Goal: Transaction & Acquisition: Purchase product/service

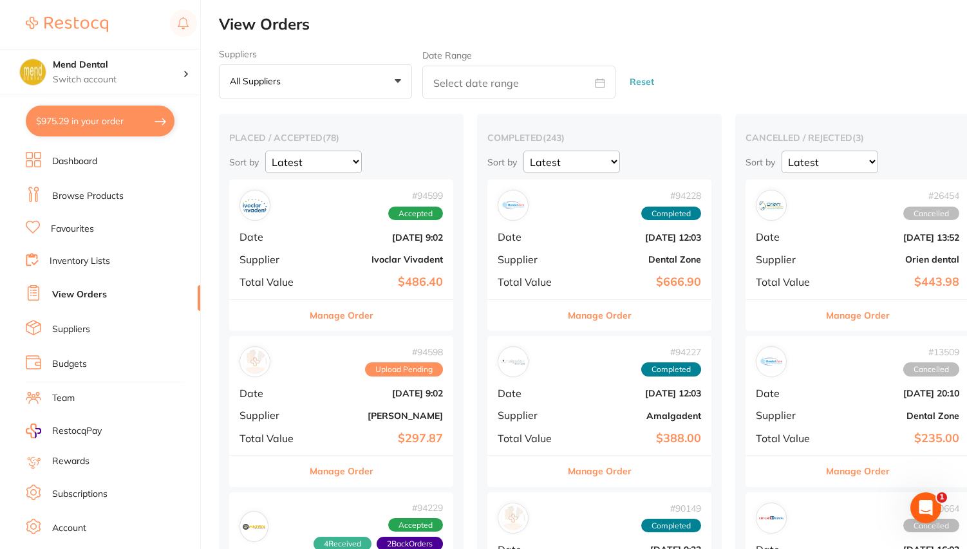
click at [102, 196] on link "Browse Products" at bounding box center [87, 196] width 71 height 13
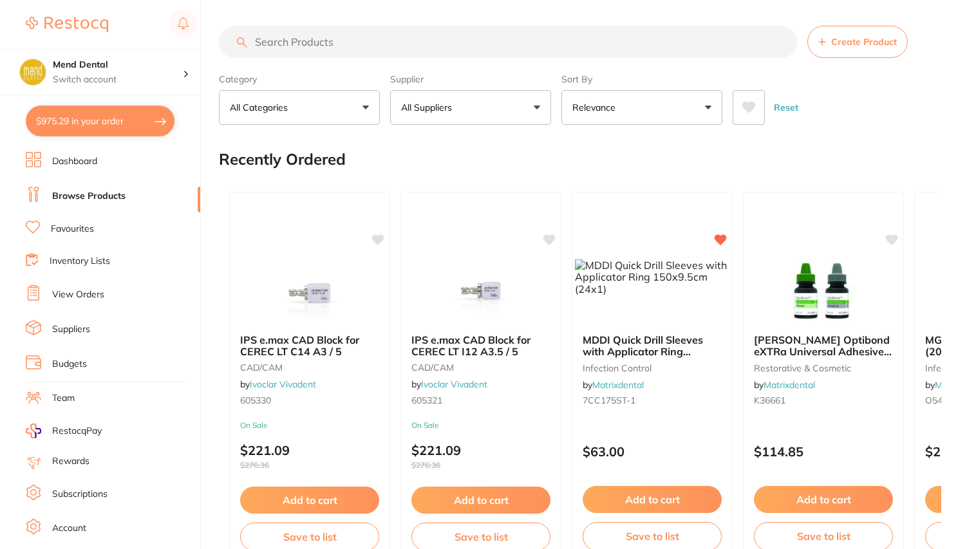
click at [354, 45] on input "search" at bounding box center [508, 42] width 578 height 32
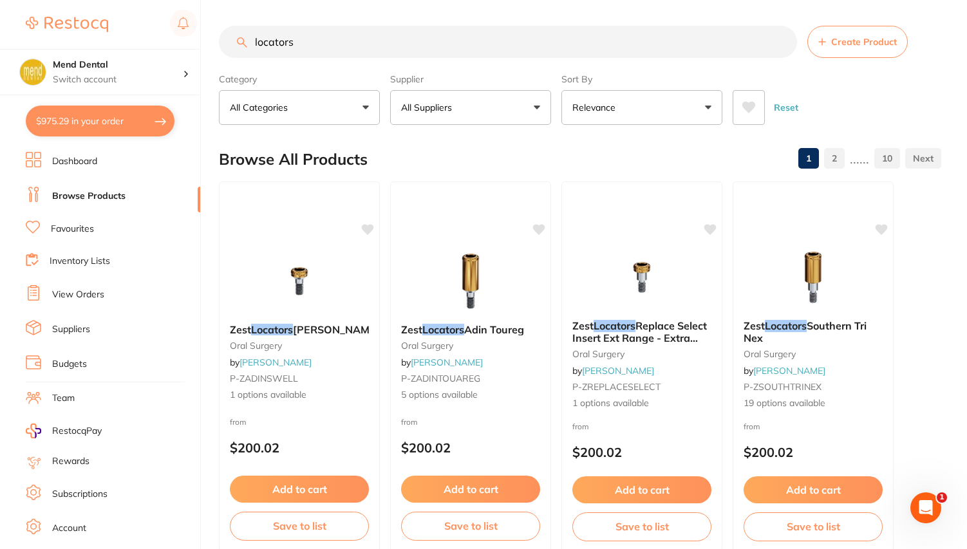
click at [308, 44] on input "locators" at bounding box center [508, 42] width 578 height 32
type input "equator"
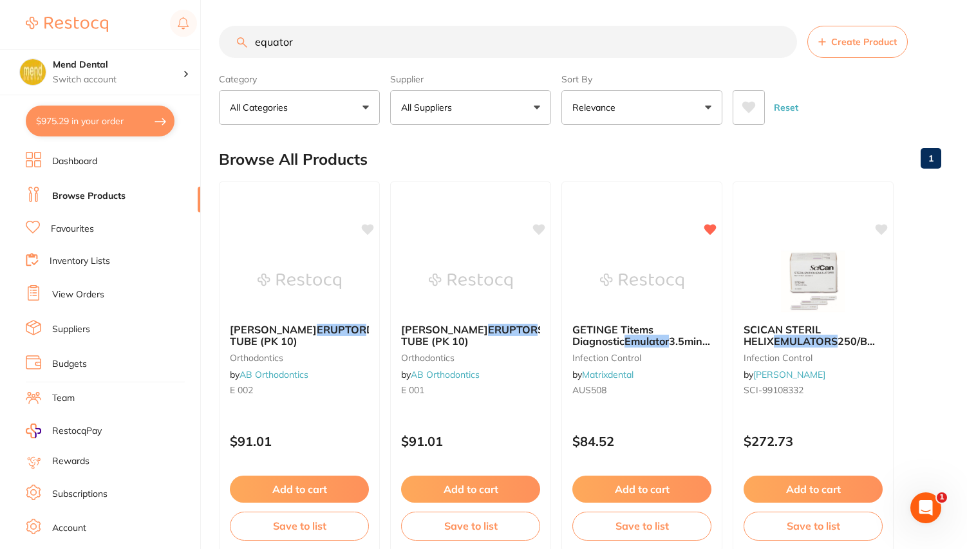
click at [349, 107] on button "All Categories" at bounding box center [299, 107] width 161 height 35
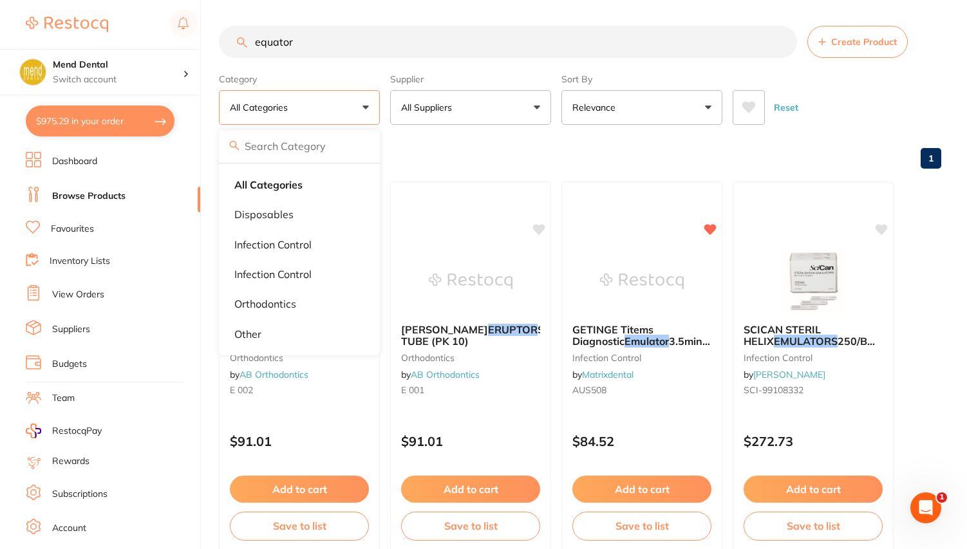
click at [350, 39] on input "equator" at bounding box center [508, 42] width 578 height 32
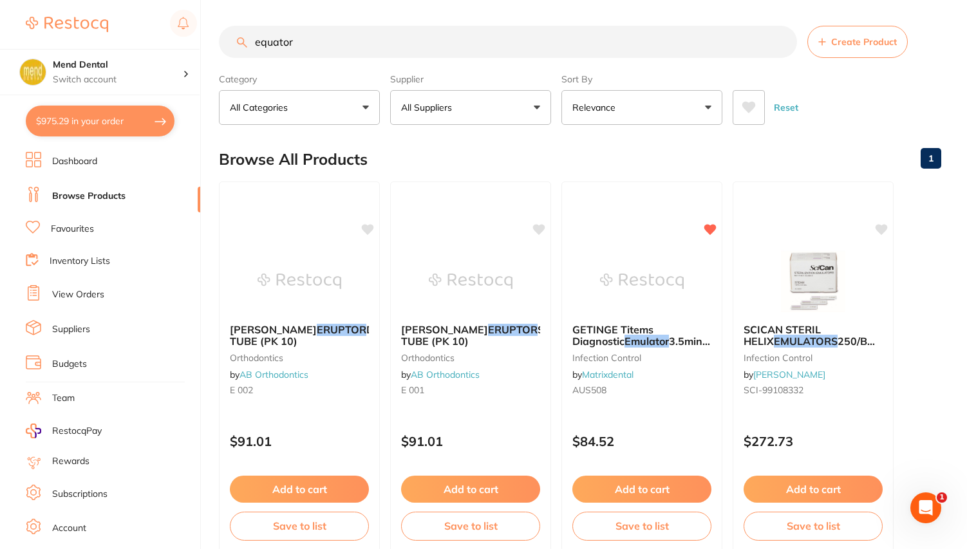
click at [350, 39] on input "equator" at bounding box center [508, 42] width 578 height 32
